Goal: Check status: Check status

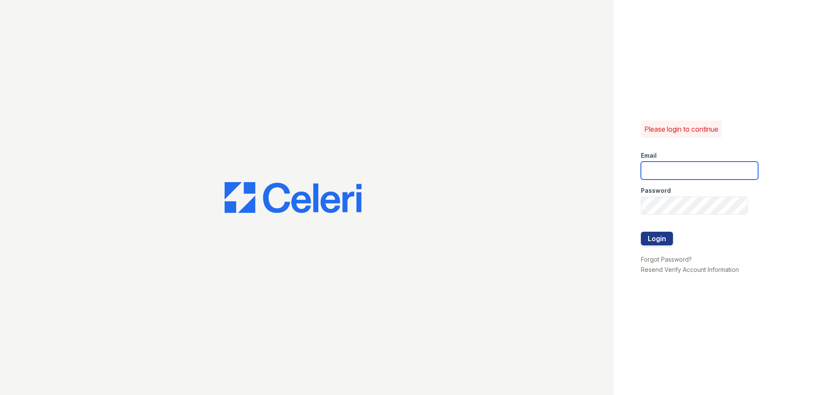
type input "[EMAIL_ADDRESS][DOMAIN_NAME]"
click at [669, 249] on div at bounding box center [699, 250] width 117 height 9
click at [668, 245] on button "Login" at bounding box center [657, 239] width 32 height 14
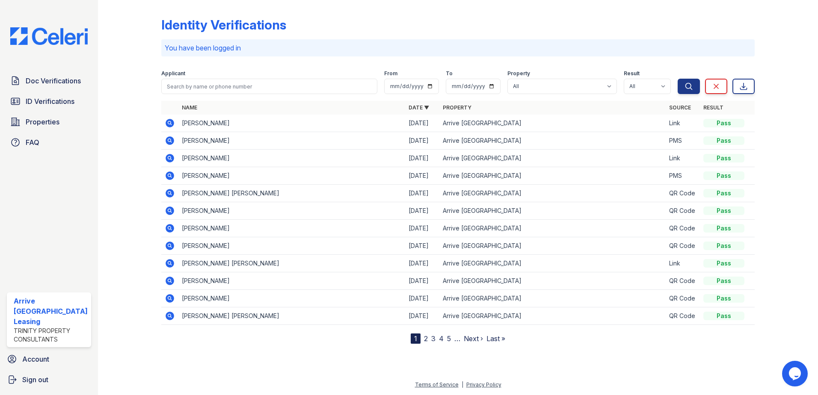
click at [171, 177] on icon at bounding box center [170, 176] width 9 height 9
click at [58, 79] on span "Doc Verifications" at bounding box center [53, 81] width 55 height 10
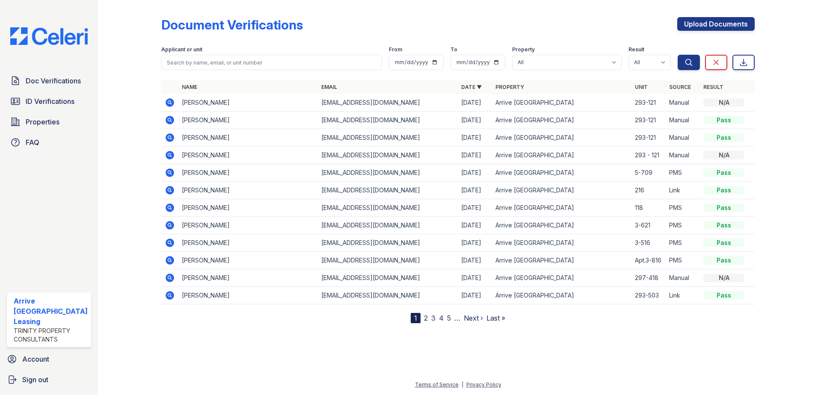
click at [171, 192] on icon at bounding box center [170, 190] width 10 height 10
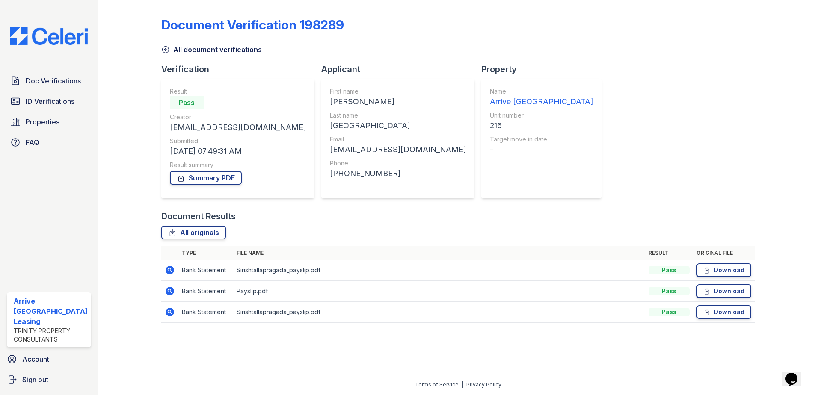
click at [169, 291] on icon at bounding box center [169, 291] width 2 height 2
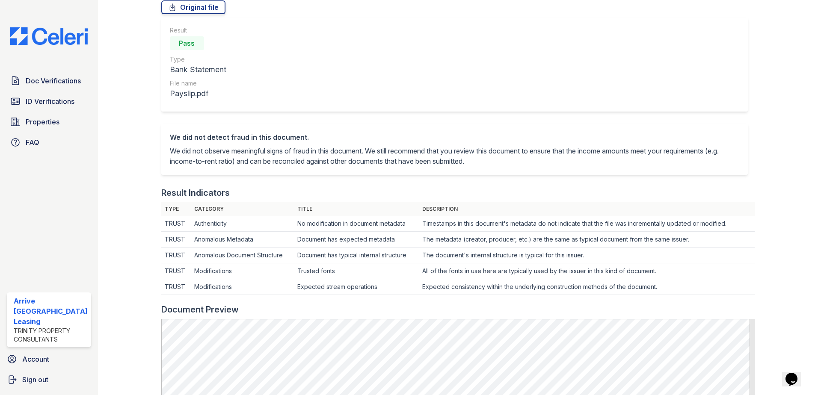
scroll to position [342, 0]
